Goal: Task Accomplishment & Management: Manage account settings

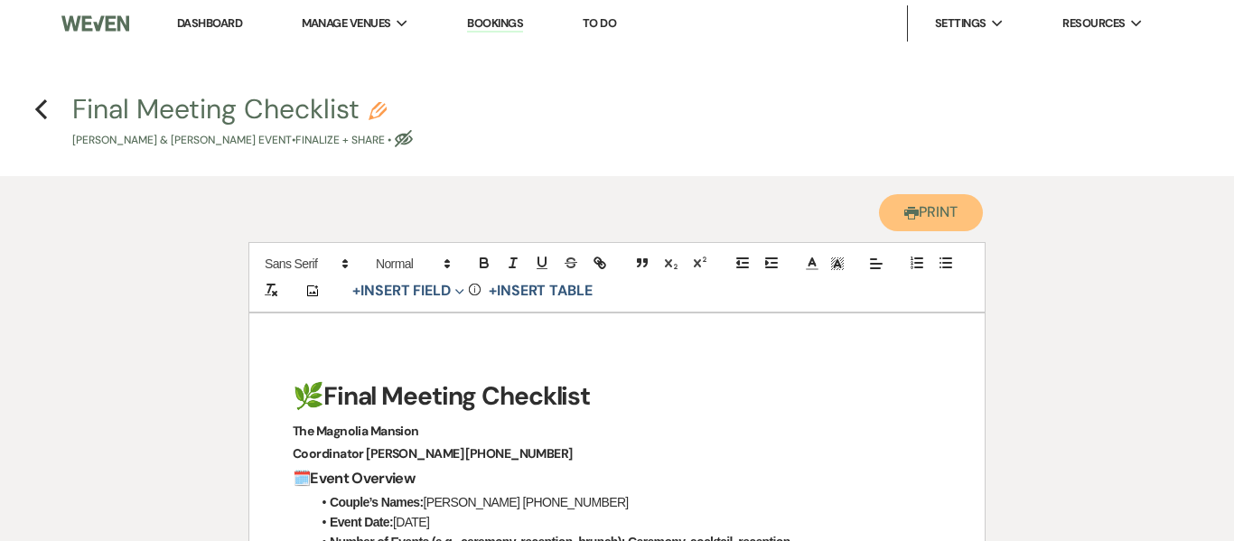
click at [920, 220] on button "Printer Print" at bounding box center [931, 212] width 104 height 37
click at [489, 25] on link "Bookings" at bounding box center [495, 23] width 56 height 17
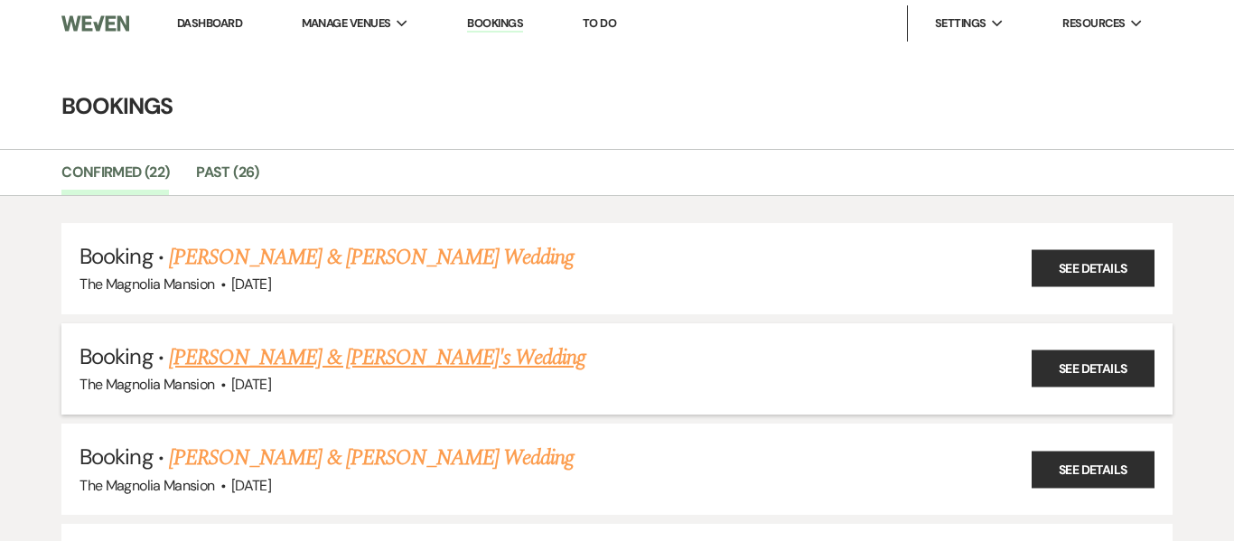
click at [410, 361] on link "[PERSON_NAME] & [PERSON_NAME]'s Wedding" at bounding box center [377, 358] width 417 height 33
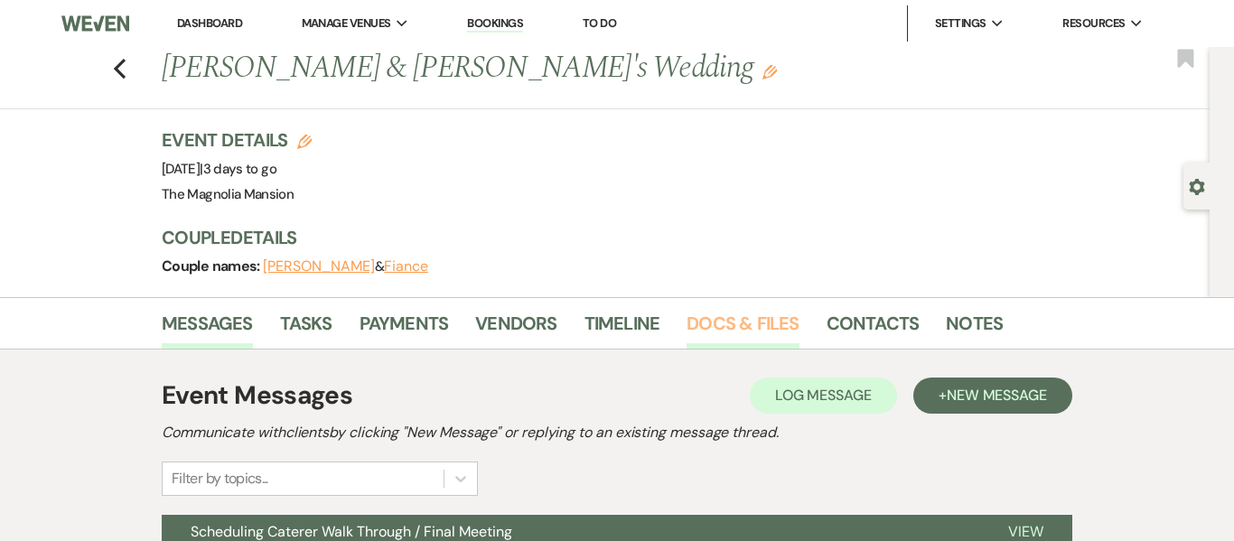
click at [712, 314] on link "Docs & Files" at bounding box center [743, 329] width 112 height 40
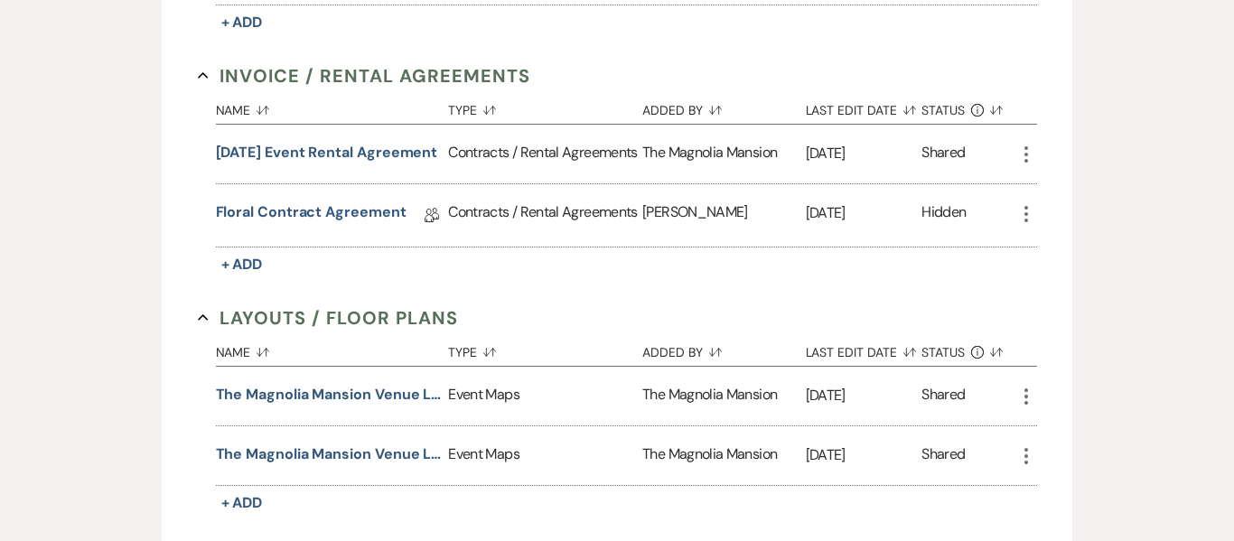
scroll to position [806, 0]
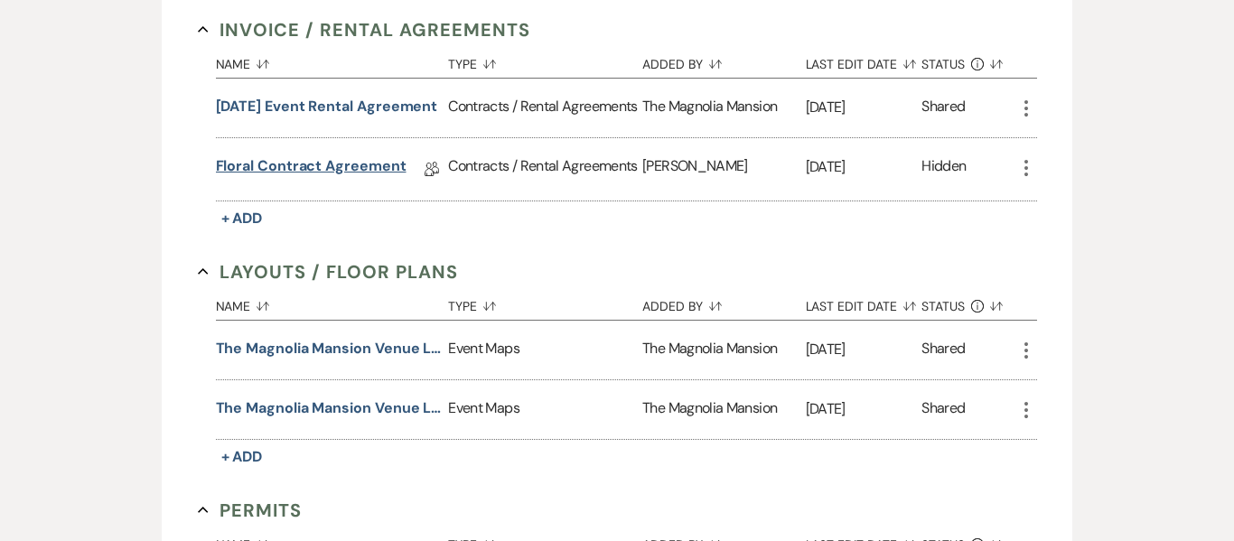
click at [294, 160] on link "Floral Contract Agreement" at bounding box center [311, 169] width 191 height 28
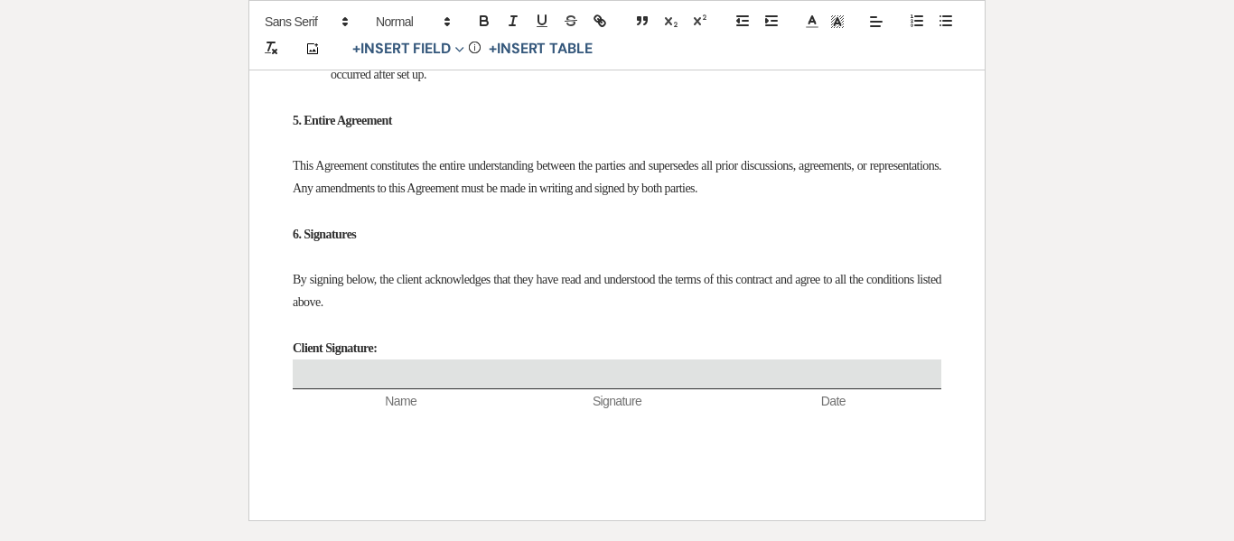
scroll to position [2178, 0]
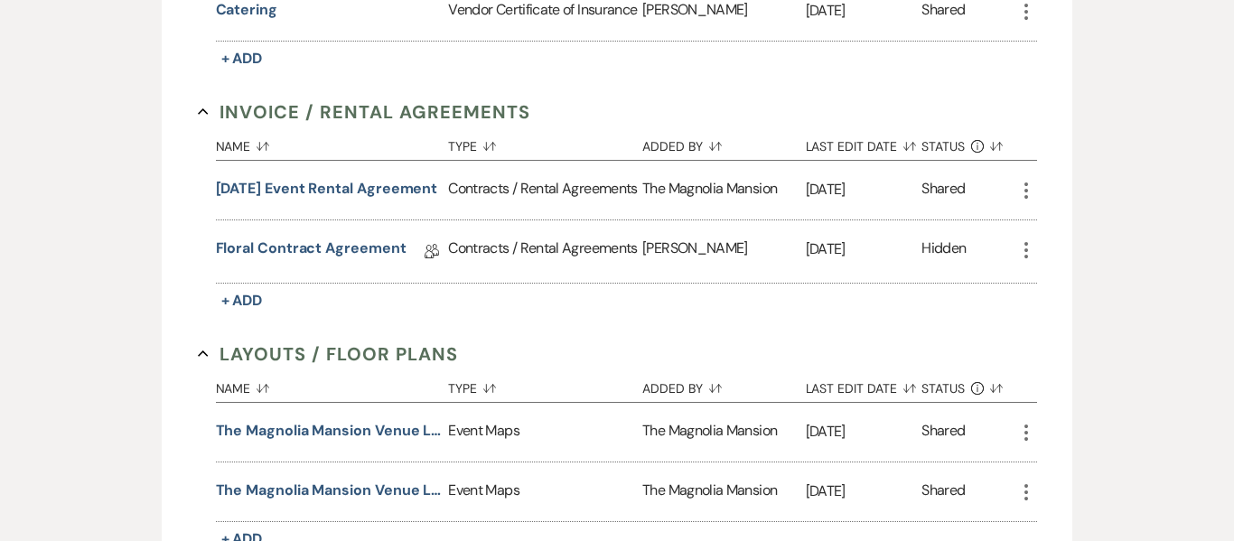
scroll to position [770, 0]
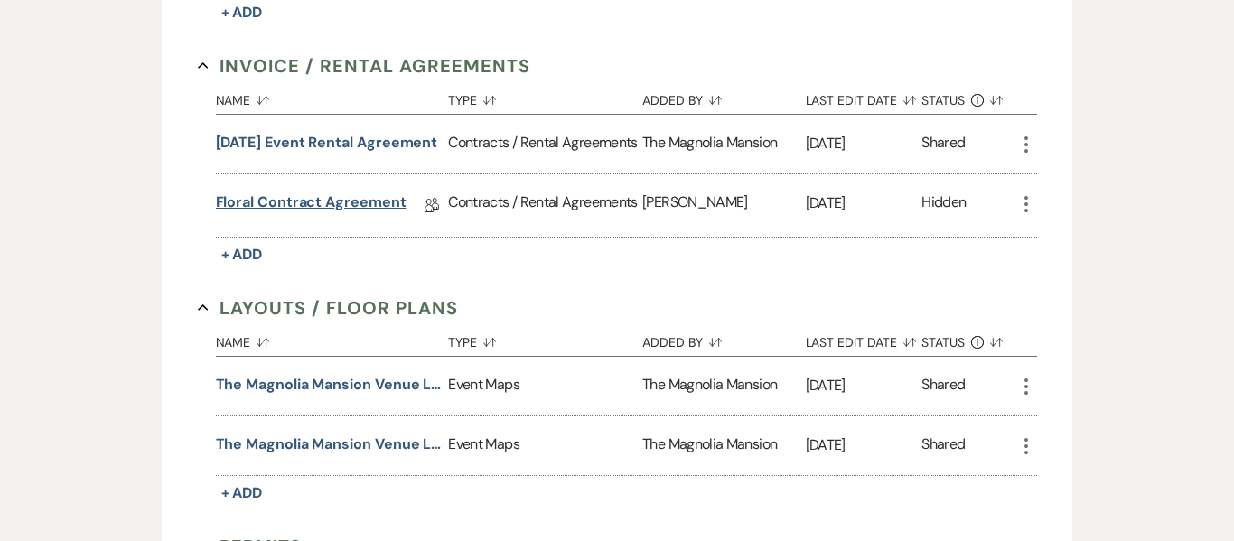
click at [367, 212] on link "Floral Contract Agreement" at bounding box center [311, 206] width 191 height 28
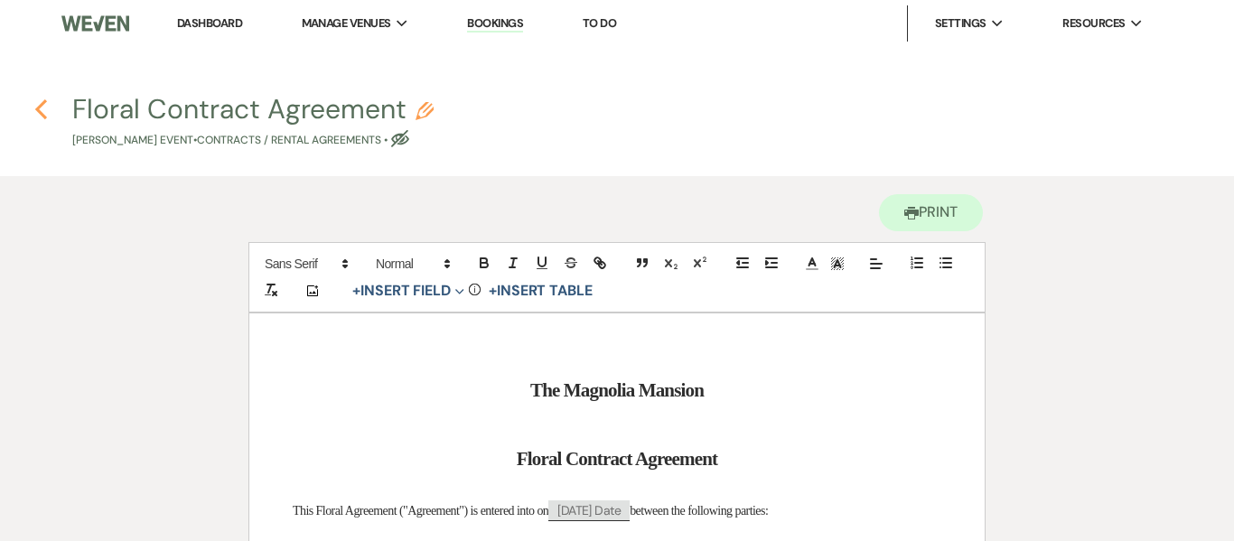
click at [44, 107] on icon "Previous" at bounding box center [41, 109] width 14 height 22
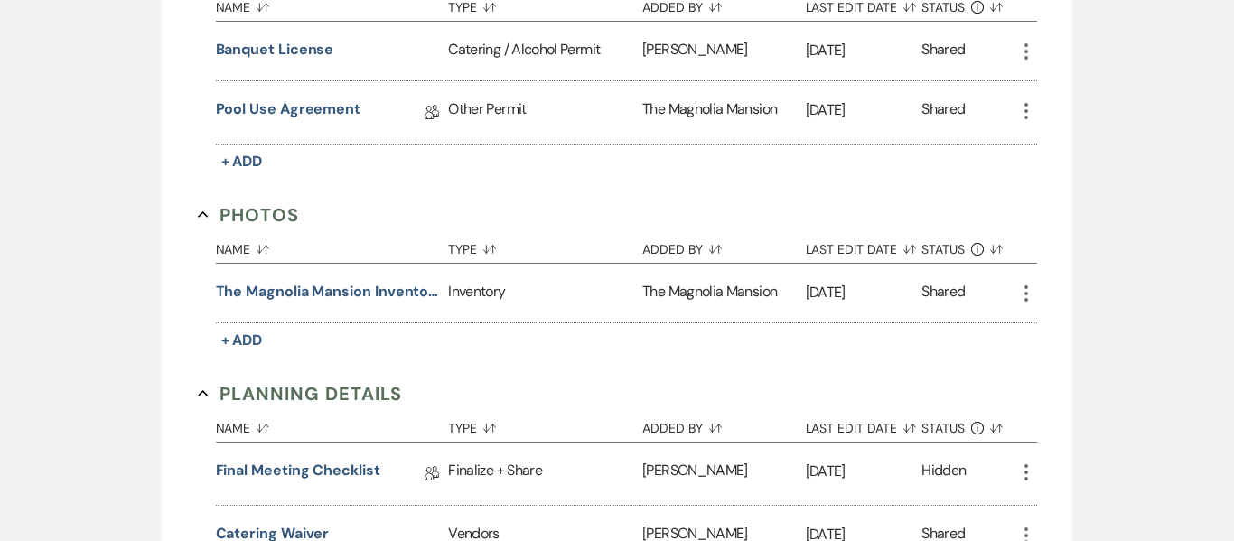
scroll to position [1369, 0]
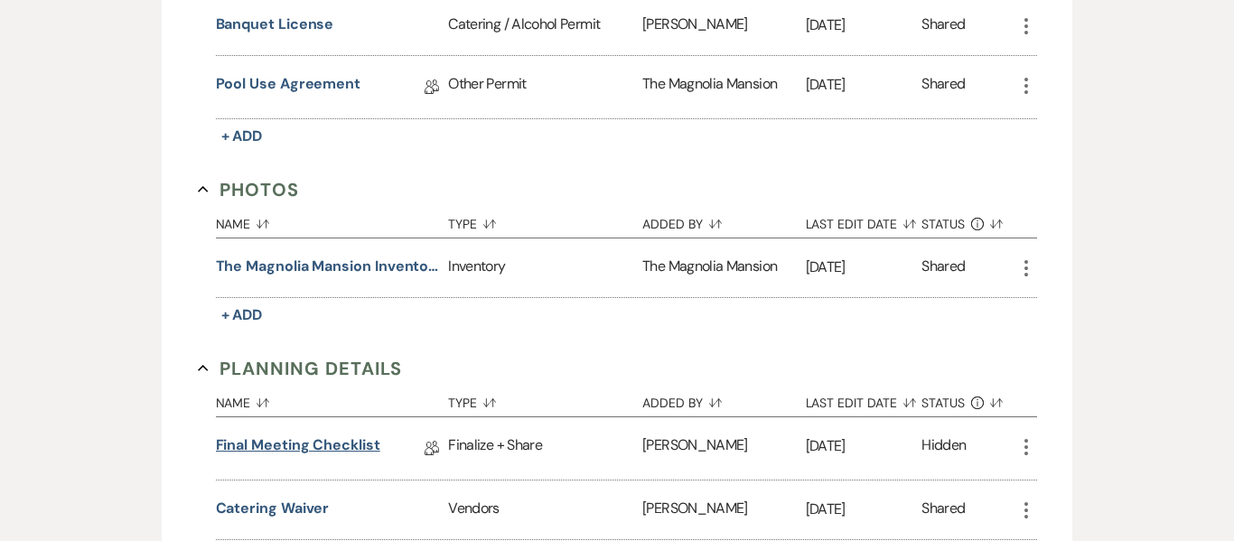
click at [318, 449] on link "Final Meeting Checklist" at bounding box center [298, 449] width 164 height 28
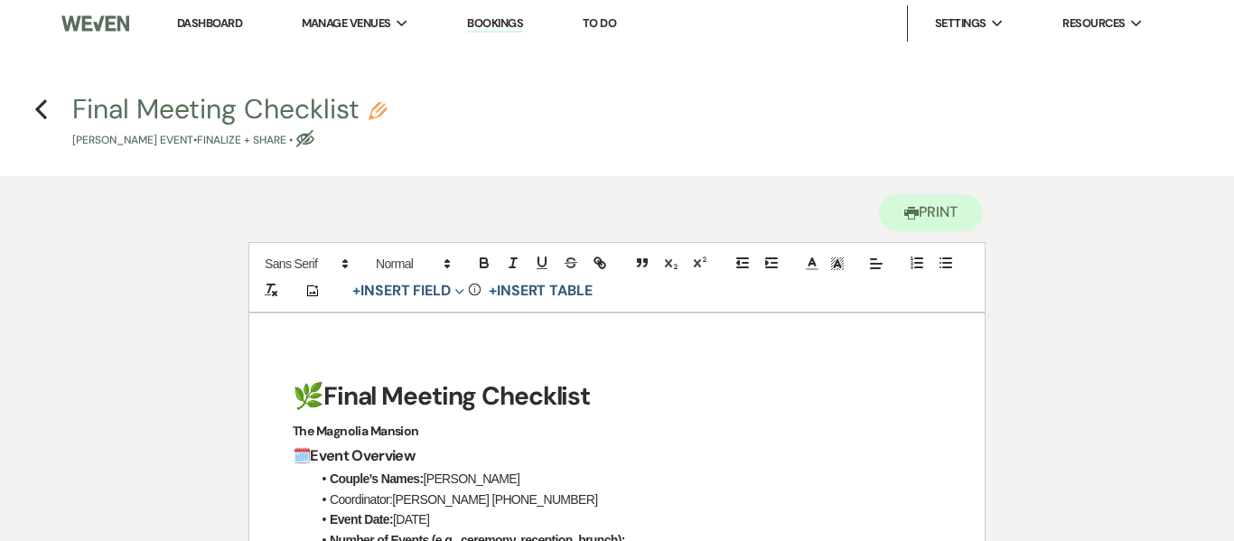
click at [499, 23] on link "Bookings" at bounding box center [495, 23] width 56 height 17
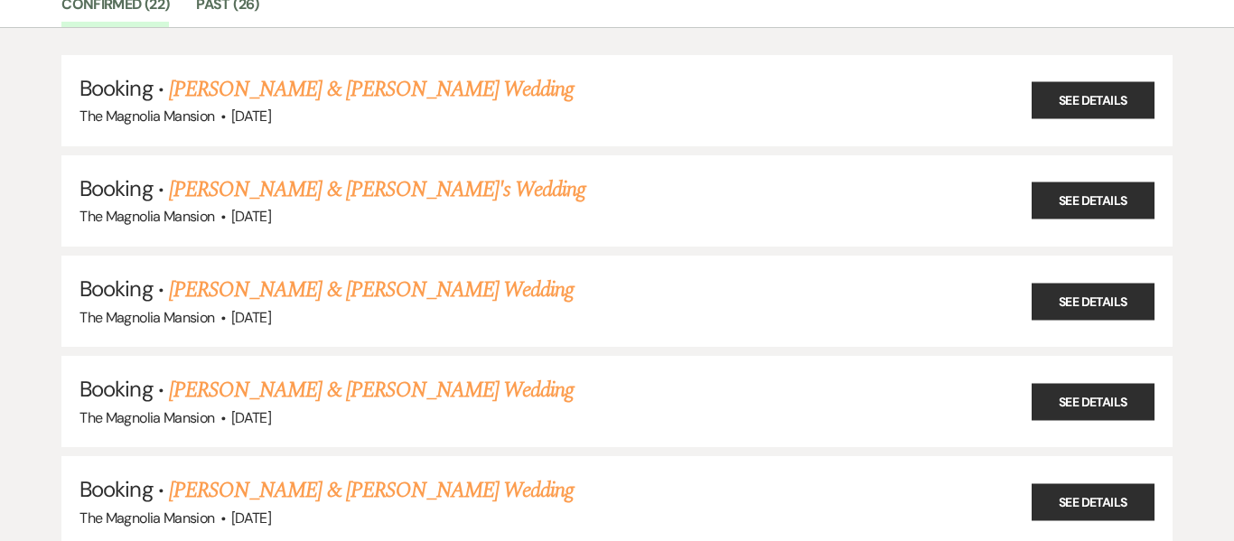
scroll to position [158, 0]
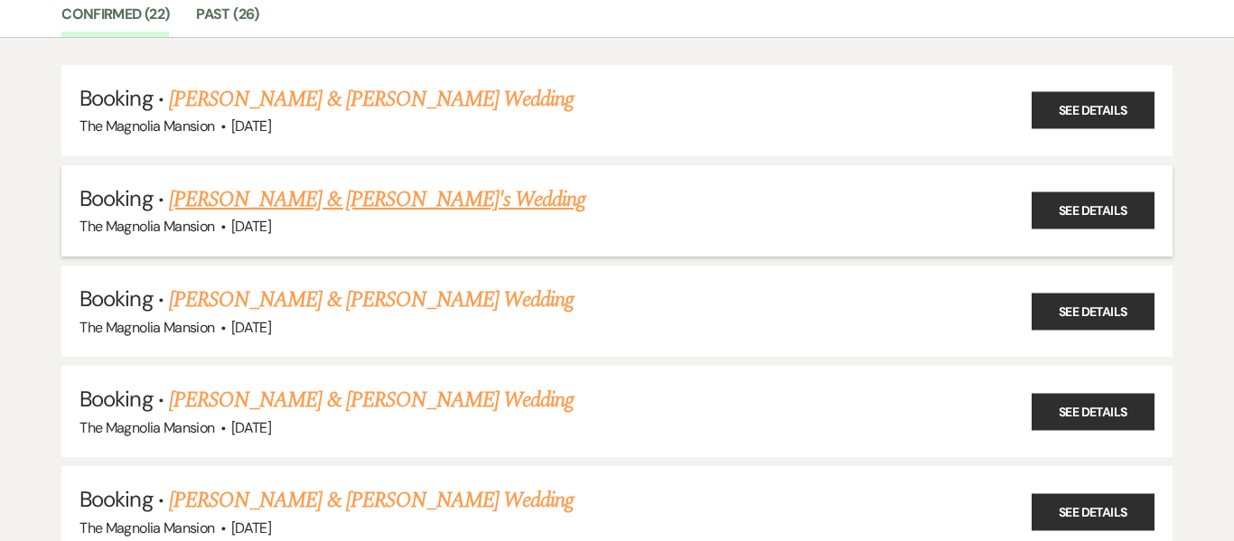
click at [363, 201] on link "[PERSON_NAME] & [PERSON_NAME]'s Wedding" at bounding box center [377, 199] width 417 height 33
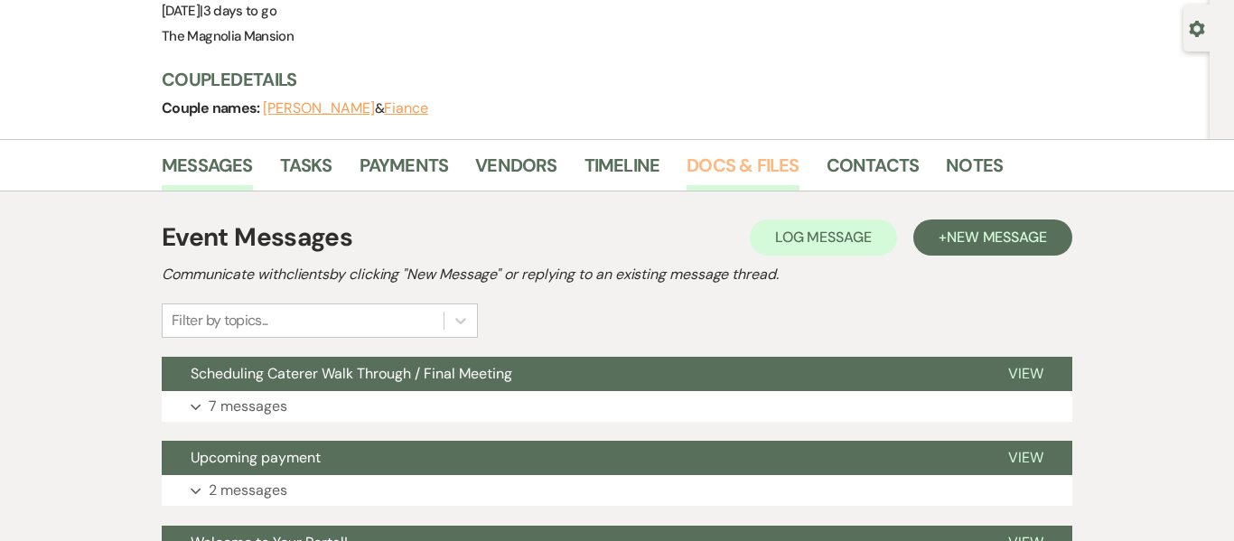
click at [744, 173] on link "Docs & Files" at bounding box center [743, 171] width 112 height 40
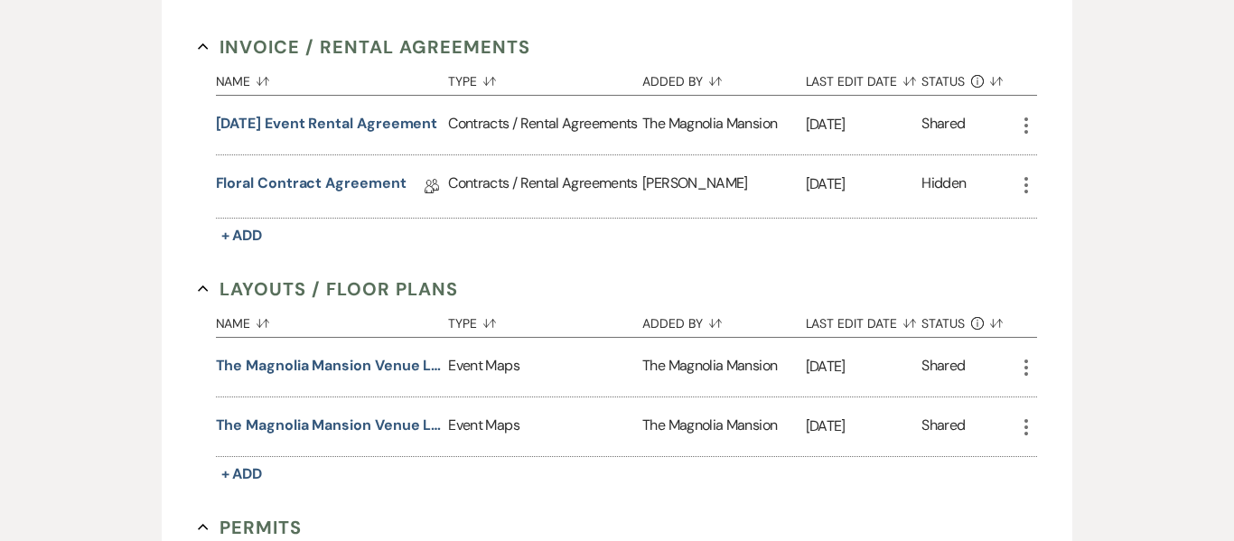
scroll to position [798, 0]
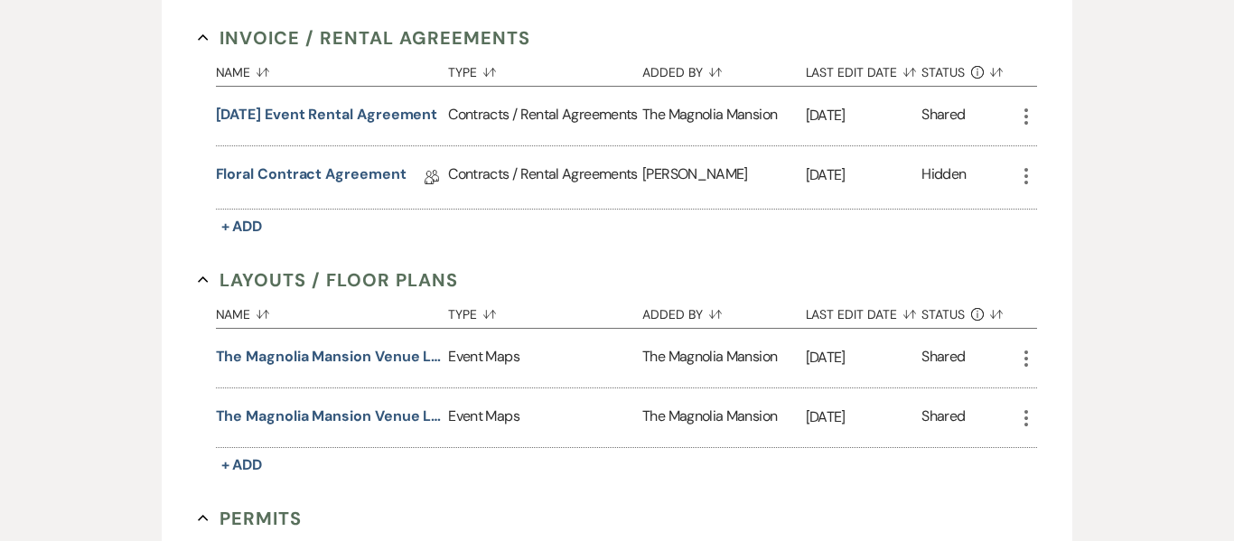
click at [1026, 171] on use "button" at bounding box center [1027, 176] width 4 height 16
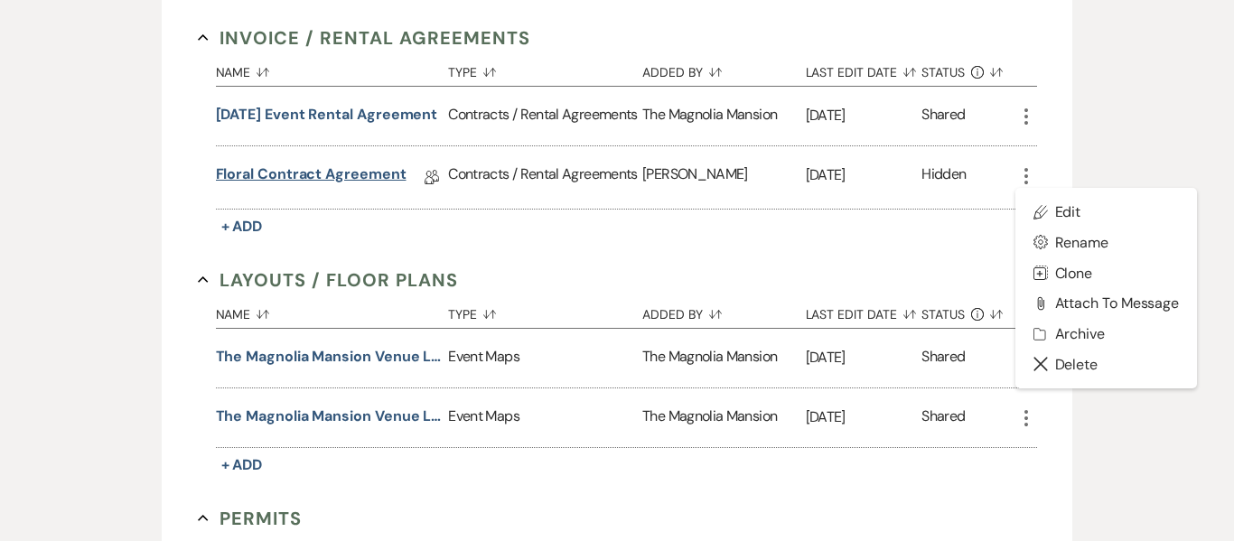
click at [373, 191] on link "Floral Contract Agreement" at bounding box center [311, 178] width 191 height 28
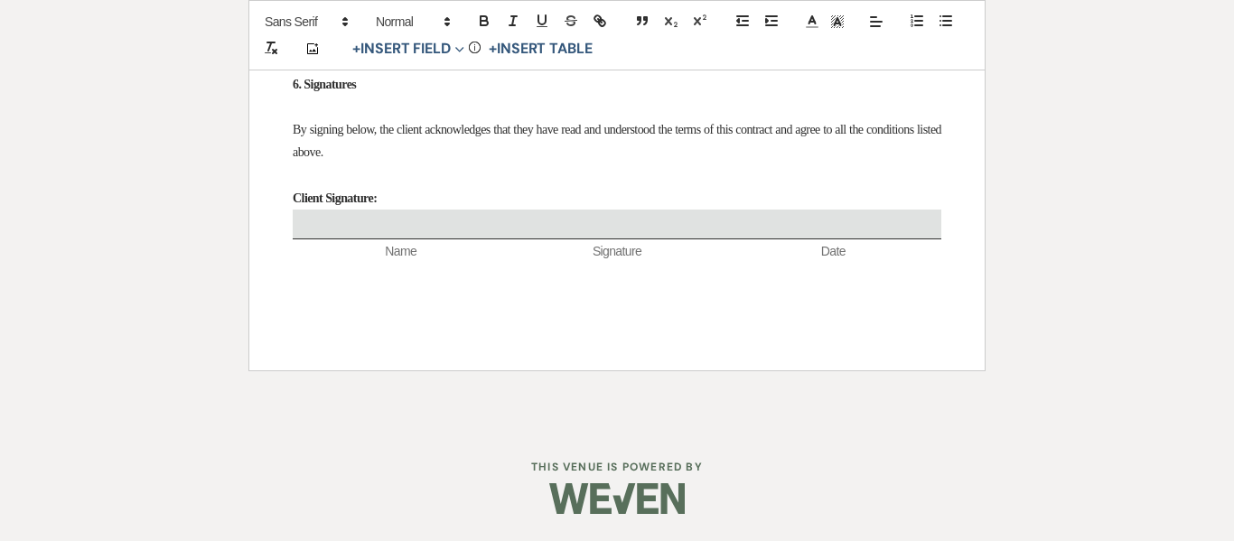
scroll to position [2143, 0]
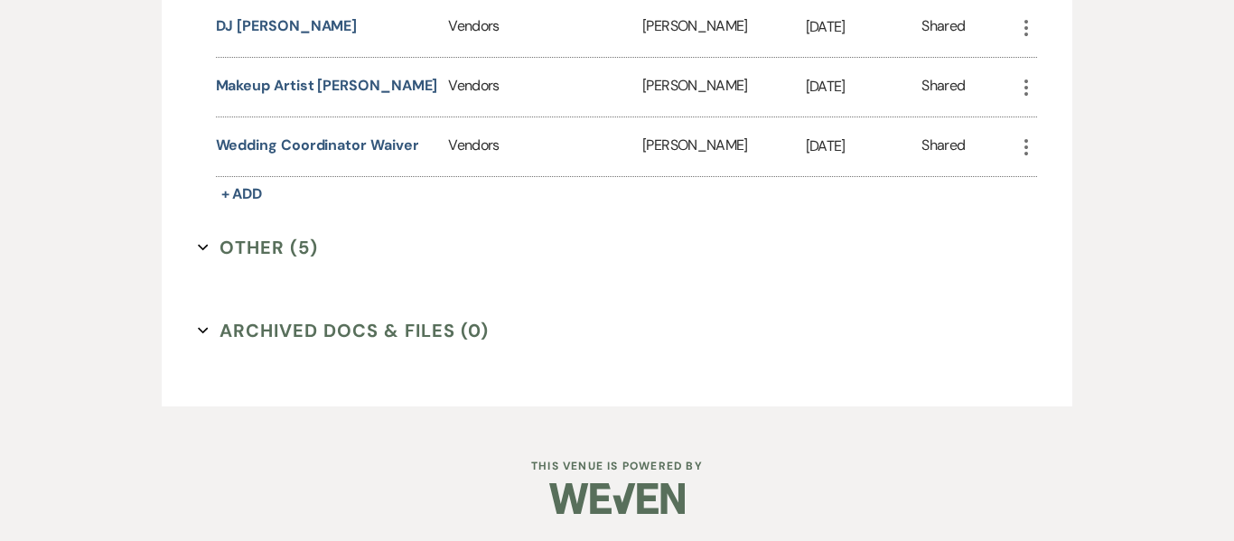
scroll to position [798, 0]
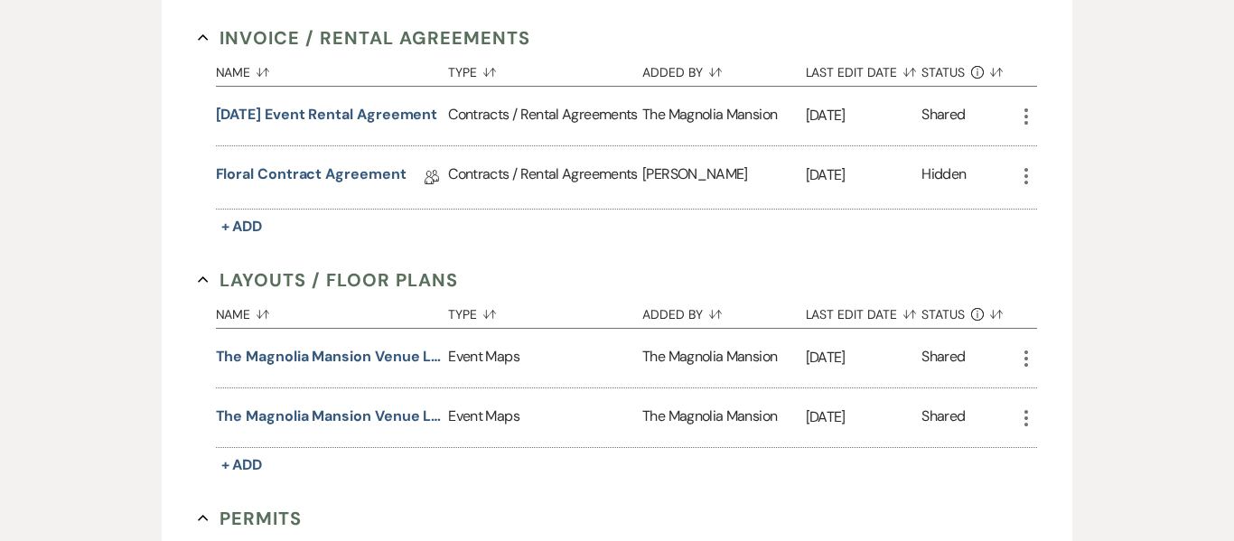
click at [1030, 173] on icon "More" at bounding box center [1027, 176] width 22 height 22
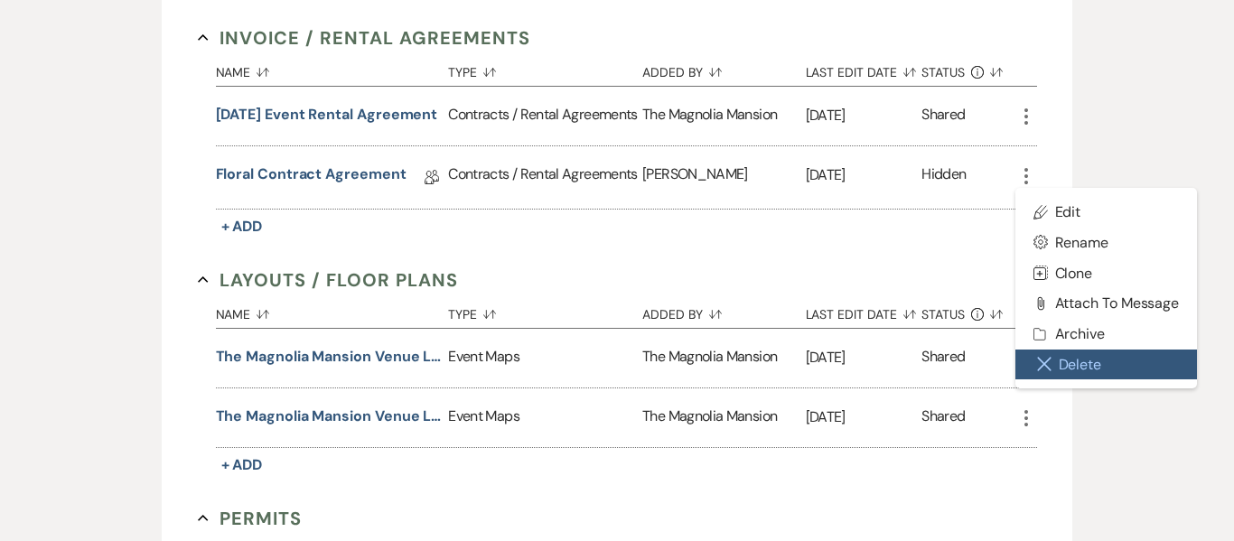
click at [1089, 355] on button "Close Delete X Delete" at bounding box center [1107, 365] width 183 height 31
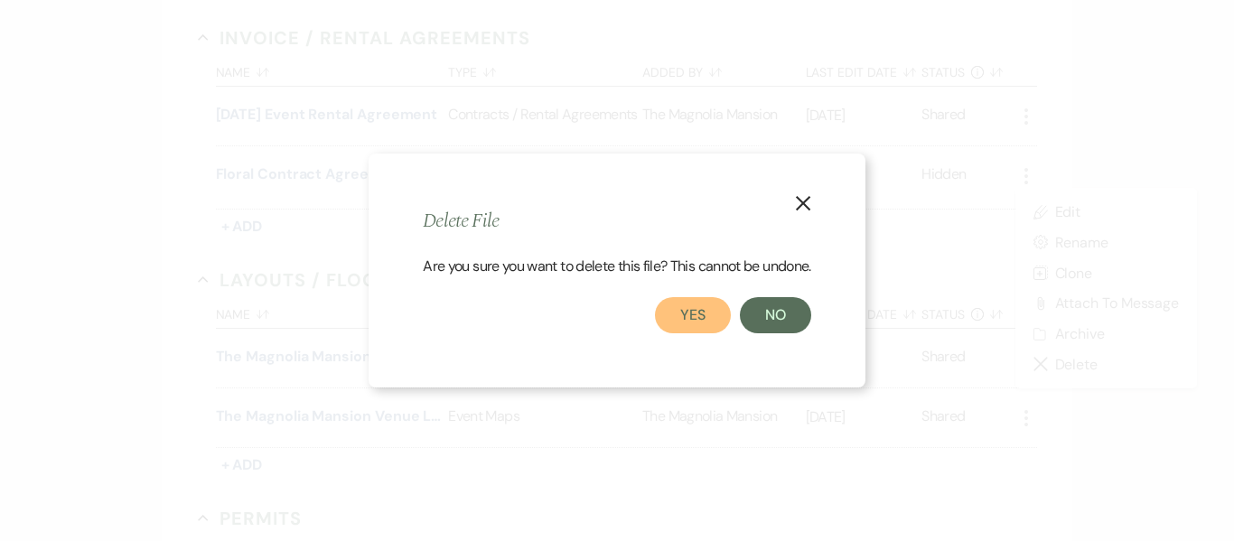
click at [699, 315] on button "Yes" at bounding box center [693, 315] width 76 height 36
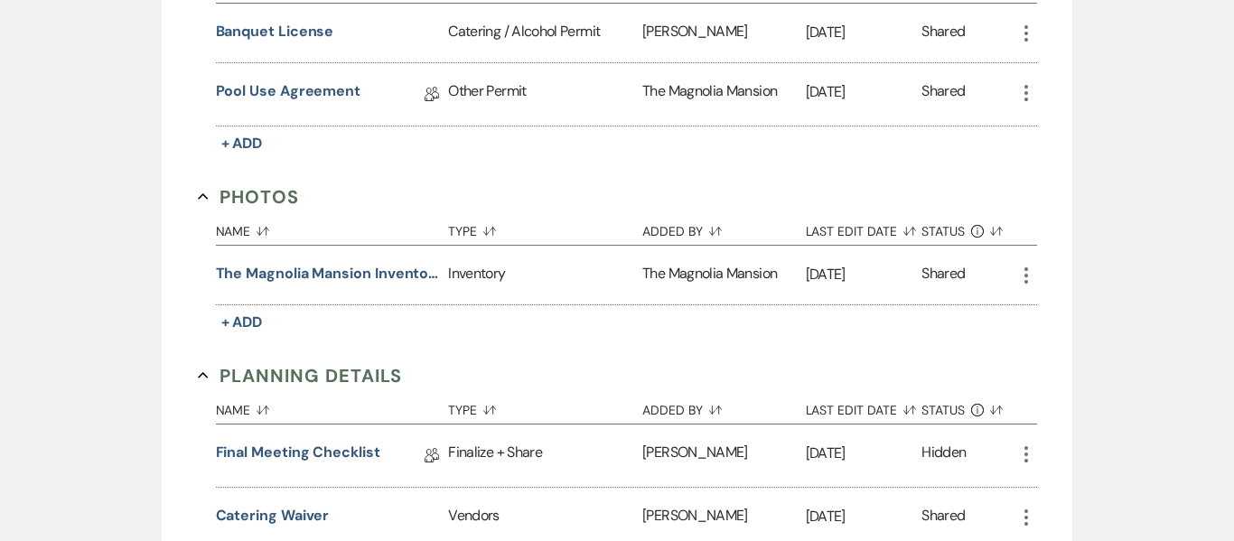
scroll to position [1307, 0]
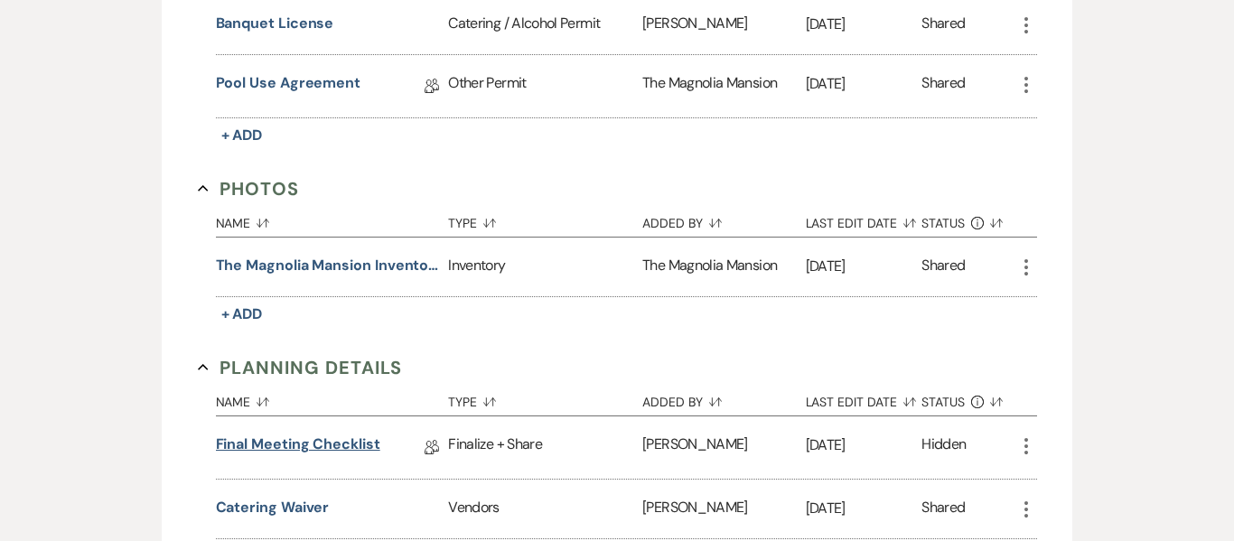
click at [304, 445] on link "Final Meeting Checklist" at bounding box center [298, 448] width 164 height 28
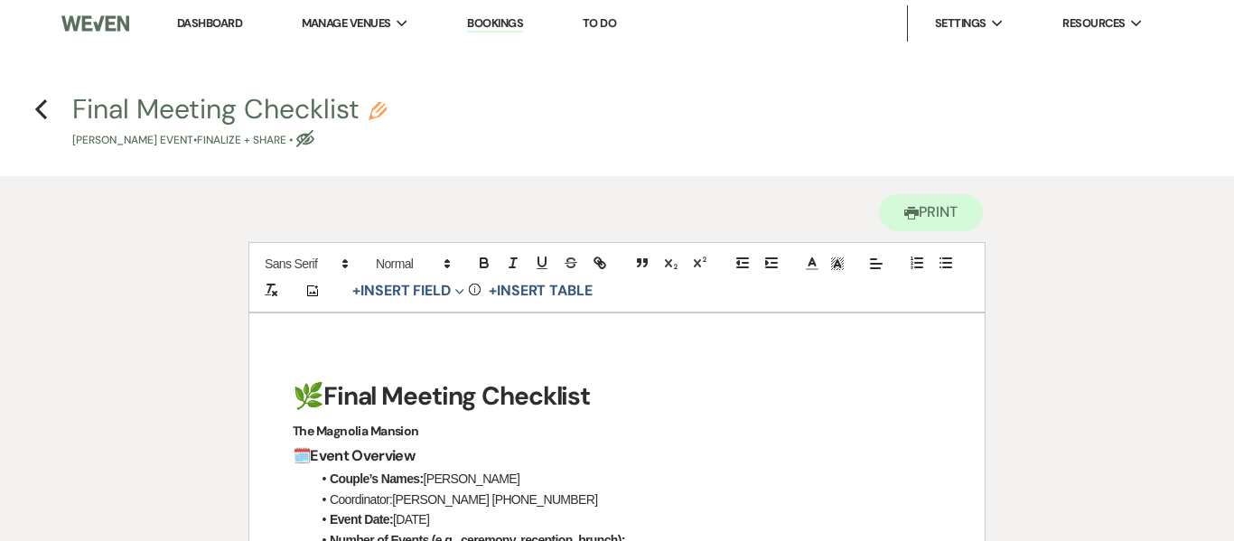
click at [477, 482] on li "Couple’s Names: [PERSON_NAME]" at bounding box center [626, 479] width 631 height 20
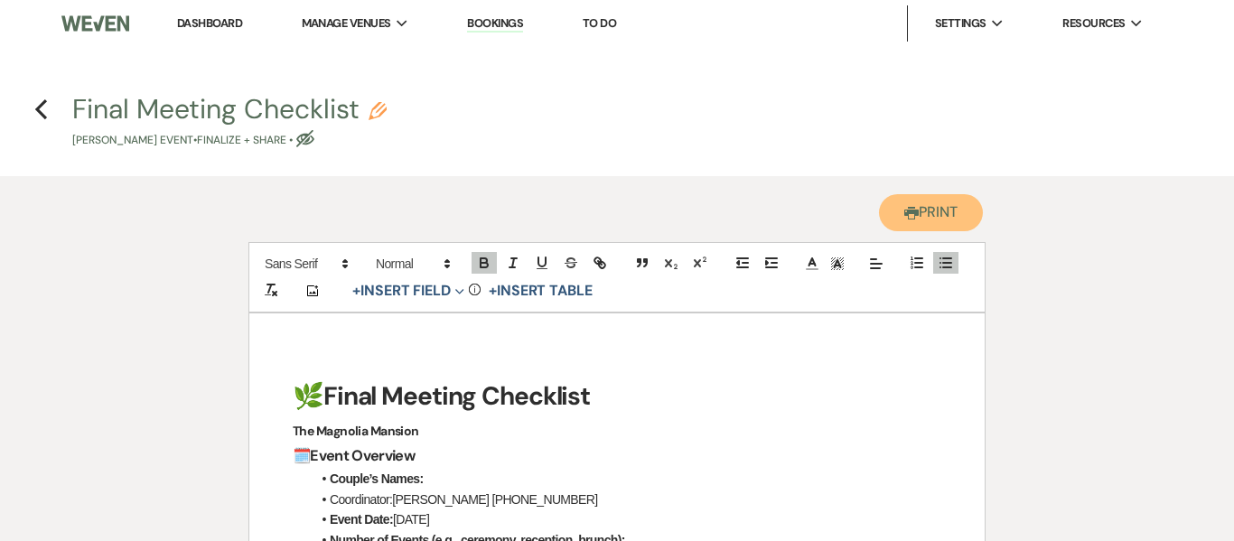
click at [958, 201] on button "Printer Print" at bounding box center [931, 212] width 104 height 37
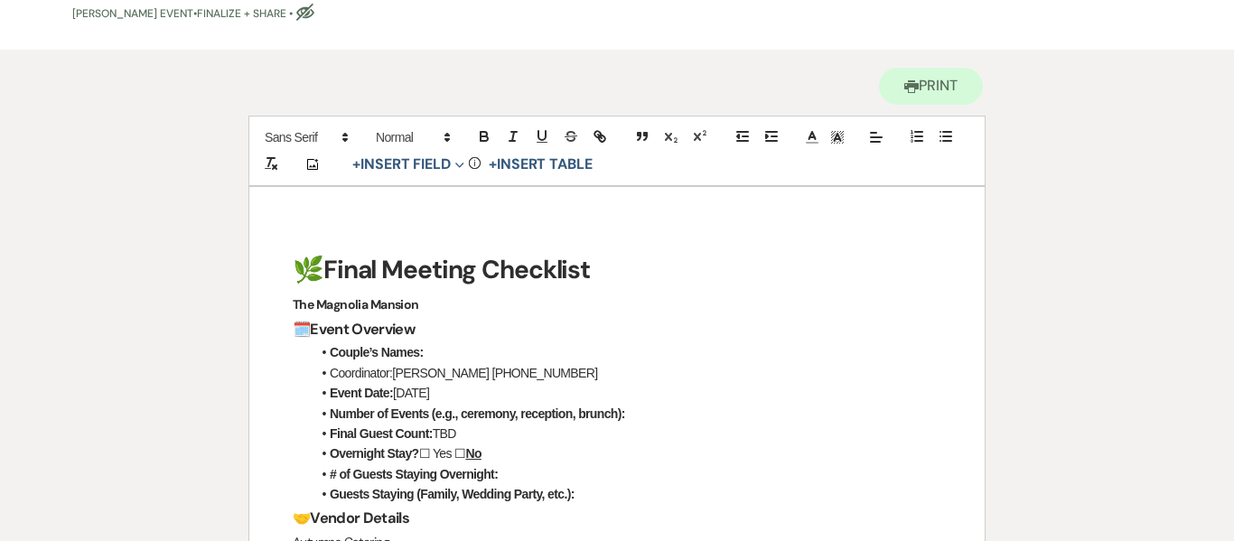
scroll to position [237, 0]
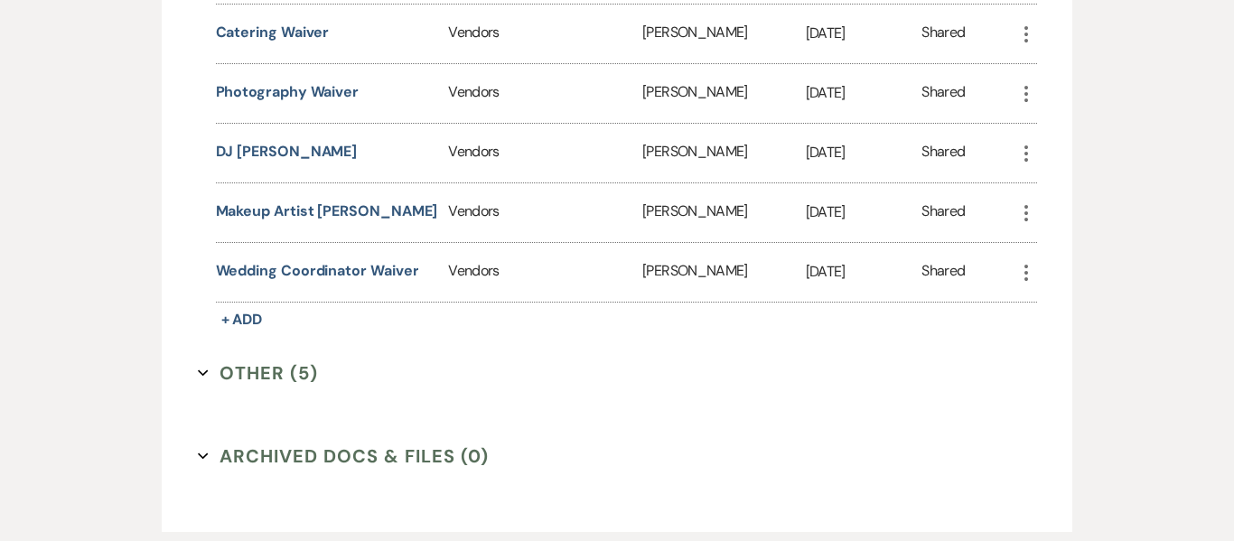
scroll to position [1876, 0]
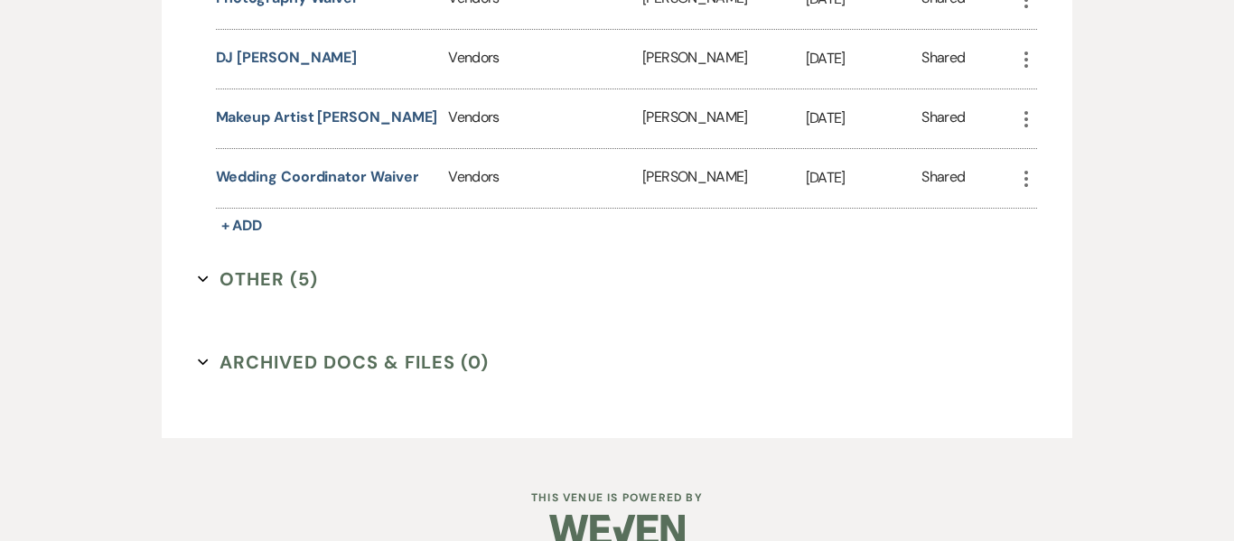
click at [266, 284] on button "Other (5) Expand" at bounding box center [258, 279] width 121 height 27
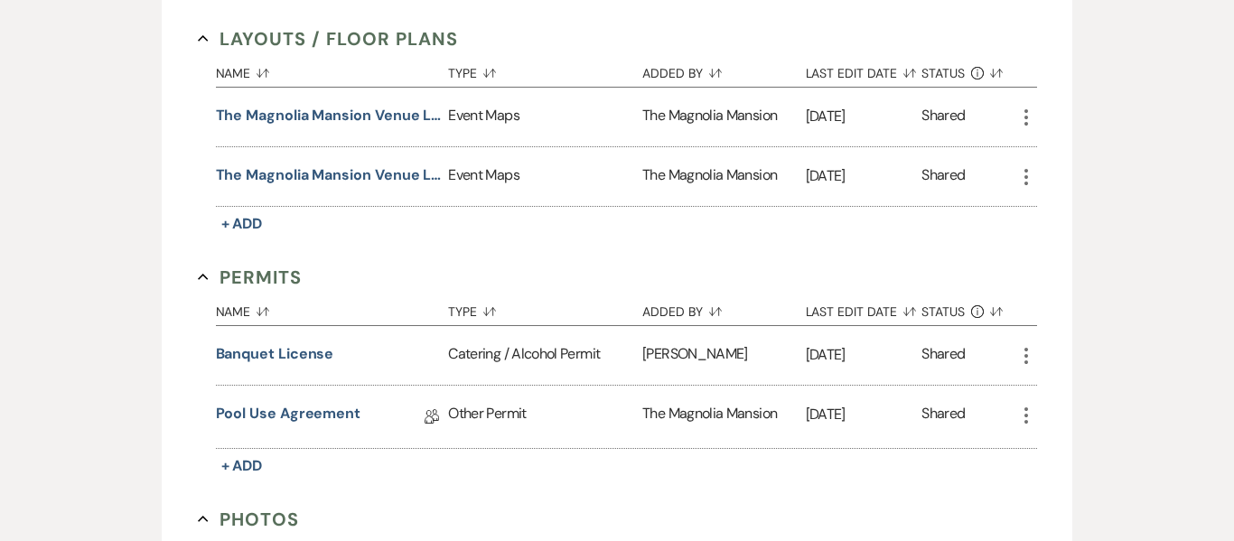
scroll to position [971, 0]
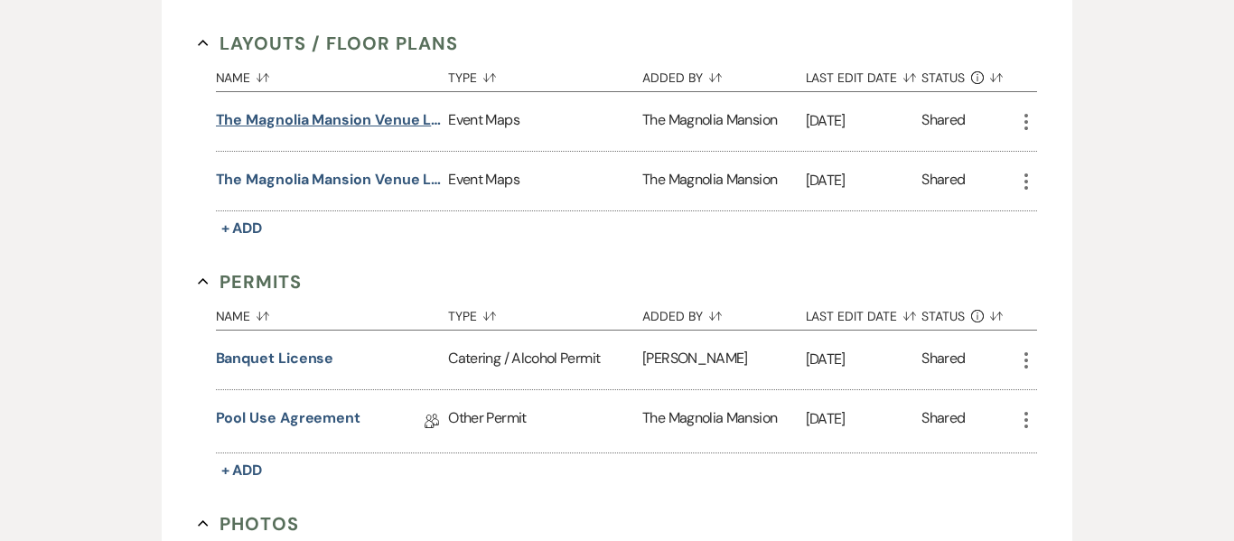
click at [359, 114] on button "The Magnolia Mansion Venue Layout" at bounding box center [329, 120] width 226 height 22
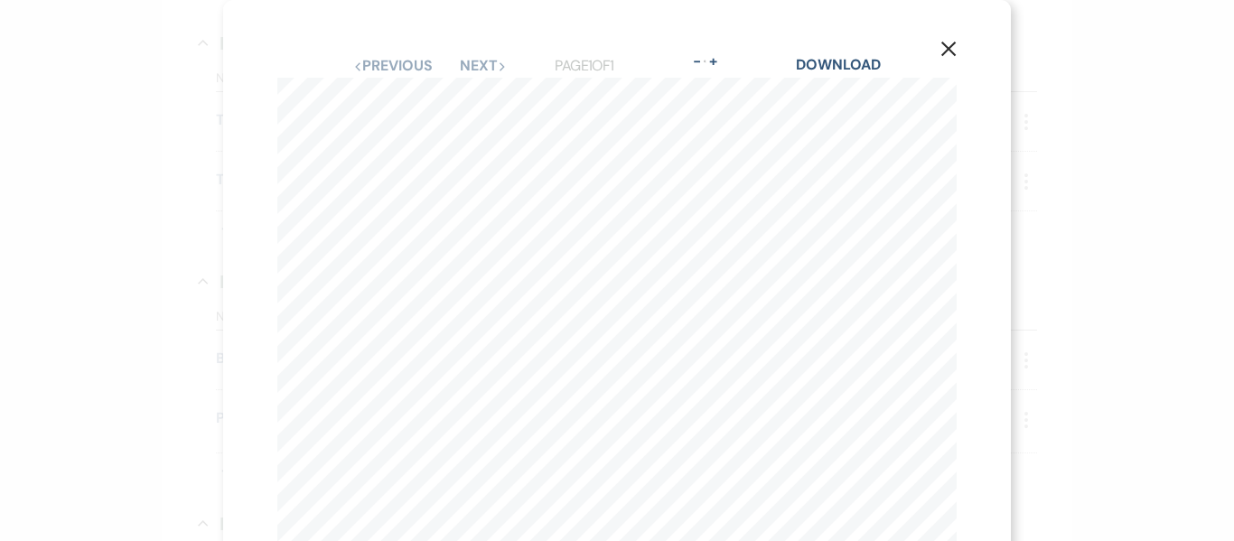
click at [1159, 295] on div "X Previous Previous Next Next Page 1 of 1 - Zoom + Download Daman & [PERSON_NAM…" at bounding box center [617, 270] width 1234 height 541
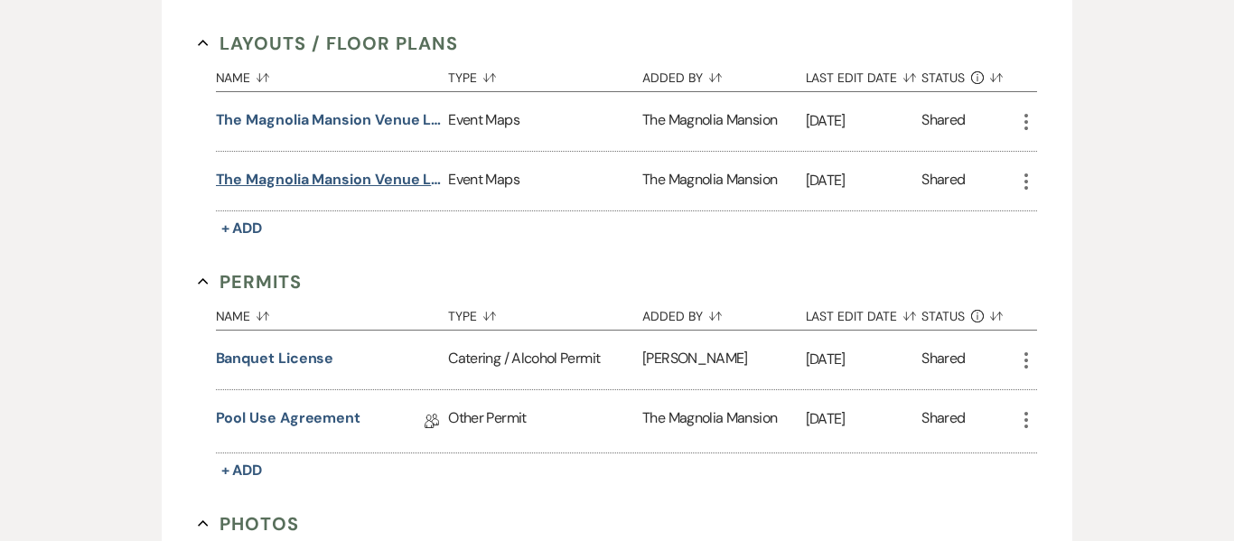
click at [360, 190] on button "The Magnolia Mansion Venue Layout" at bounding box center [329, 180] width 226 height 22
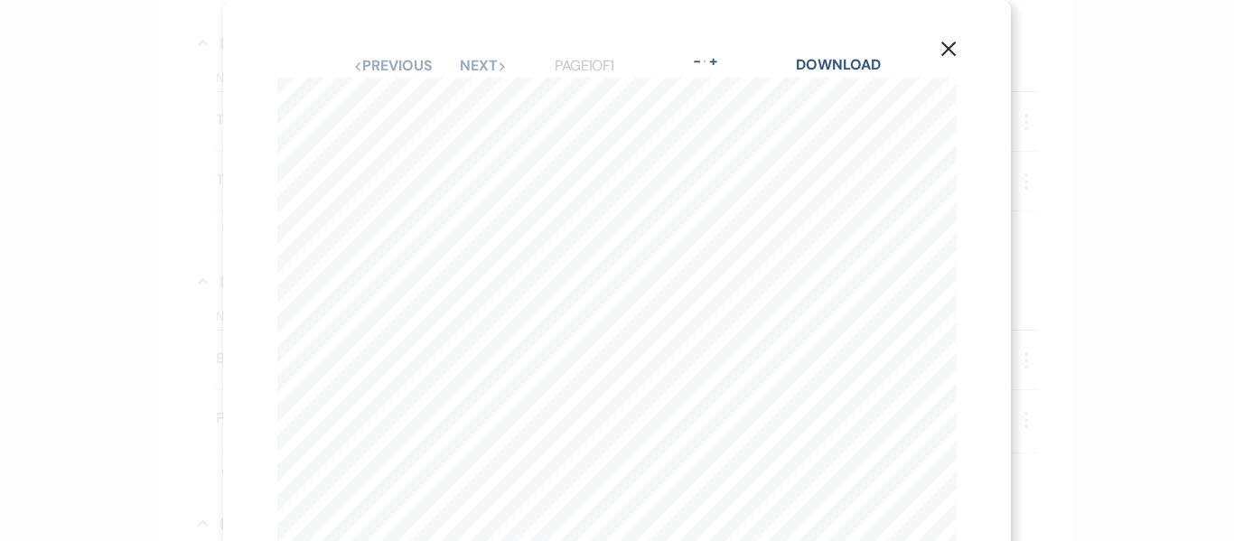
click at [956, 52] on icon "X" at bounding box center [949, 49] width 16 height 16
